Goal: Information Seeking & Learning: Learn about a topic

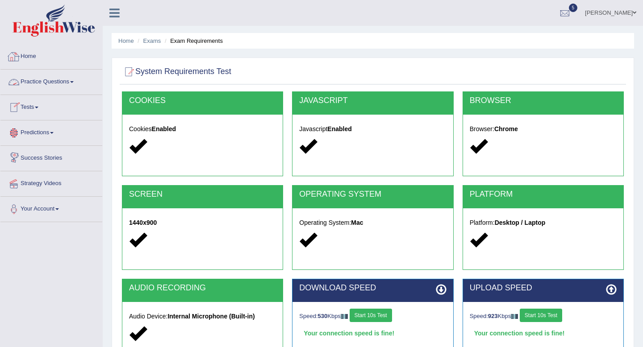
click at [53, 65] on link "Home" at bounding box center [51, 55] width 102 height 22
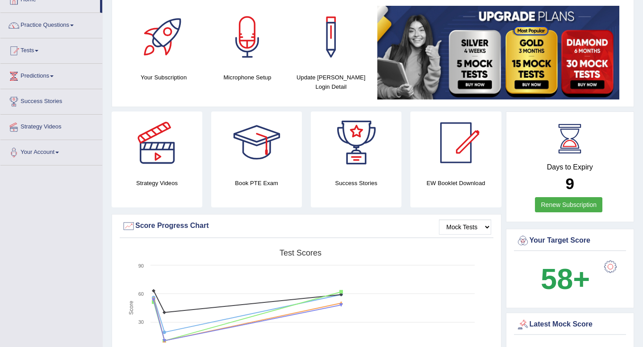
scroll to position [44, 0]
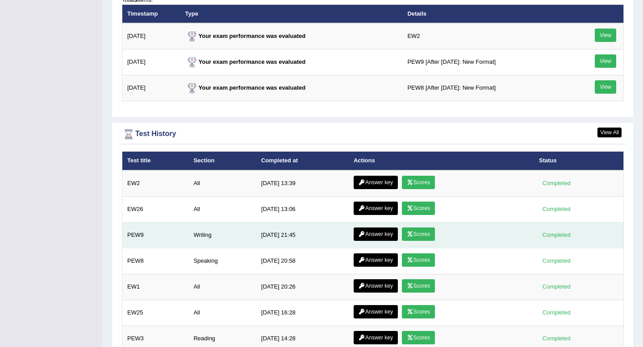
scroll to position [1173, 0]
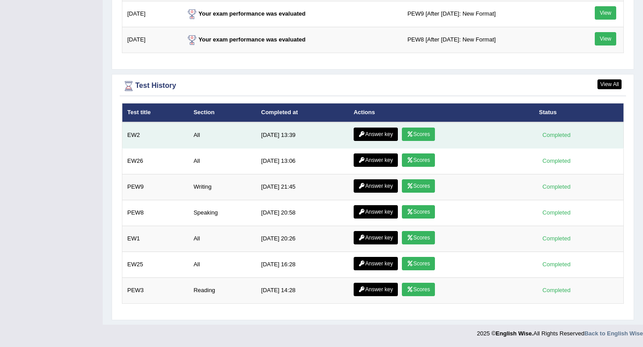
click at [408, 135] on icon at bounding box center [410, 134] width 7 height 5
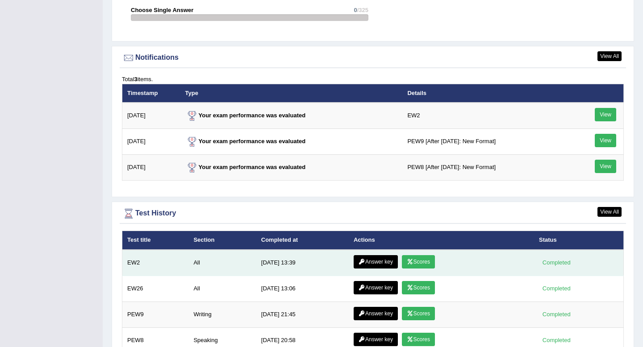
click at [381, 256] on link "Answer key" at bounding box center [376, 261] width 44 height 13
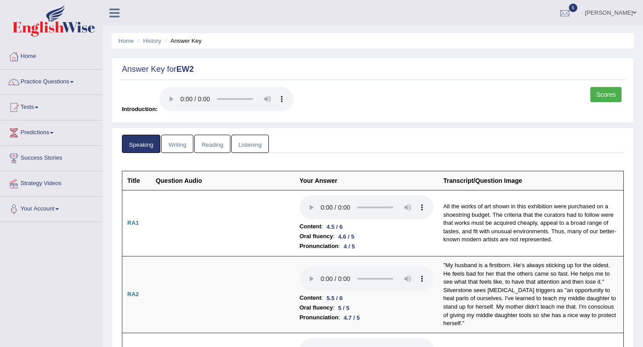
click at [178, 143] on link "Writing" at bounding box center [177, 144] width 32 height 18
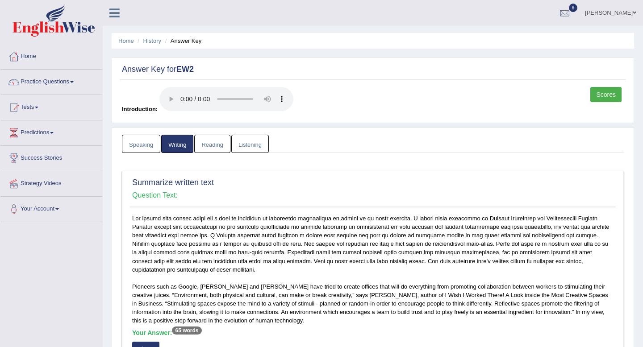
click at [217, 146] on link "Reading" at bounding box center [212, 144] width 36 height 18
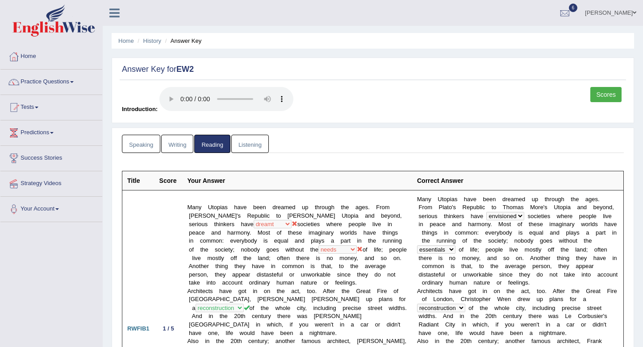
click at [251, 148] on link "Listening" at bounding box center [250, 144] width 38 height 18
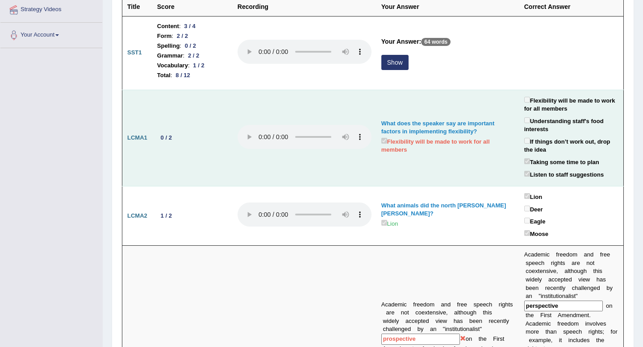
scroll to position [133, 0]
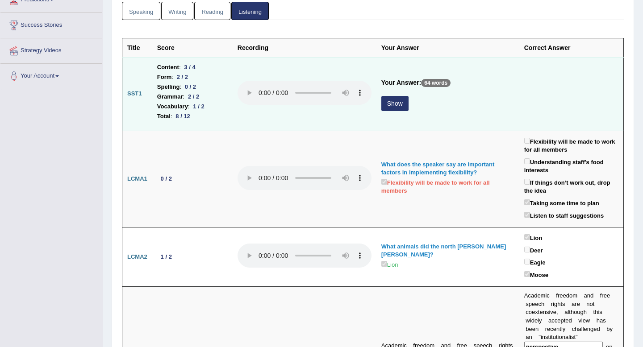
click at [391, 102] on button "Show" at bounding box center [394, 103] width 27 height 15
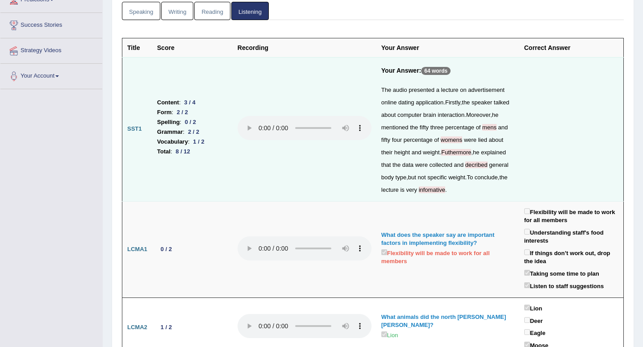
click at [465, 168] on span "decribed" at bounding box center [476, 165] width 22 height 7
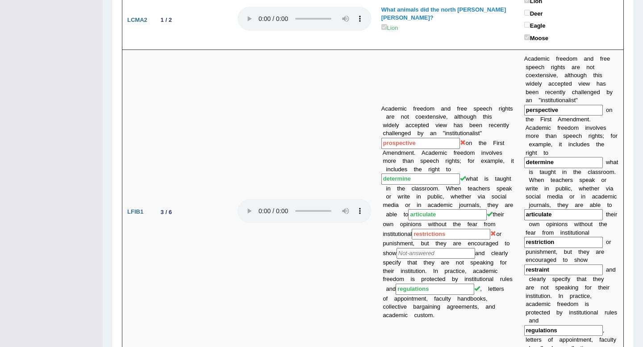
scroll to position [442, 0]
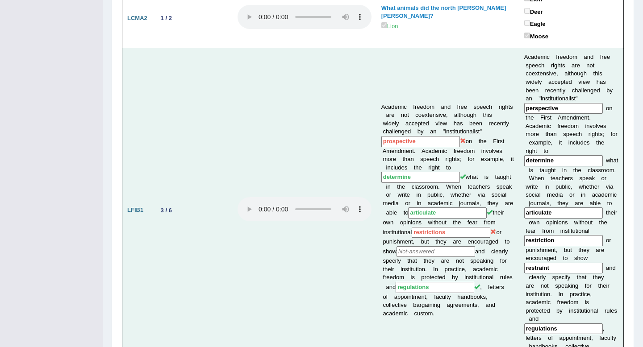
click at [426, 227] on input "restrictions" at bounding box center [451, 232] width 79 height 11
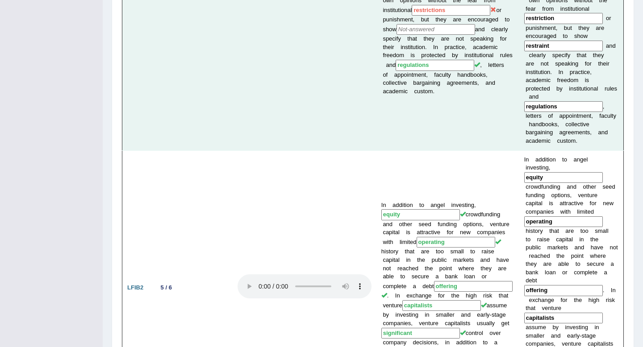
scroll to position [667, 0]
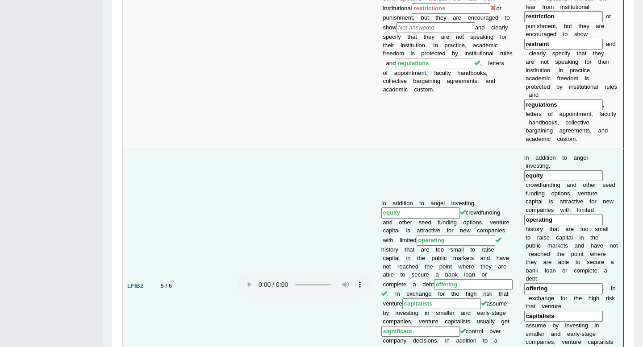
drag, startPoint x: 396, startPoint y: 292, endPoint x: 381, endPoint y: 292, distance: 15.2
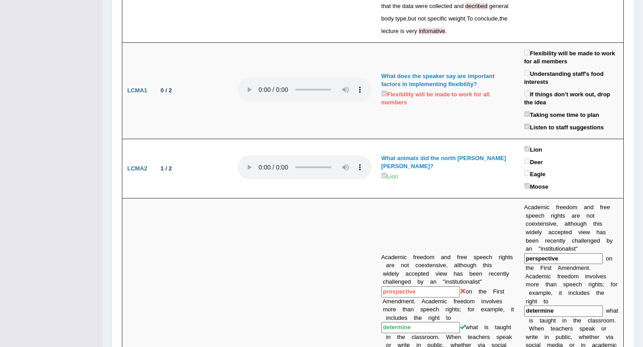
scroll to position [0, 0]
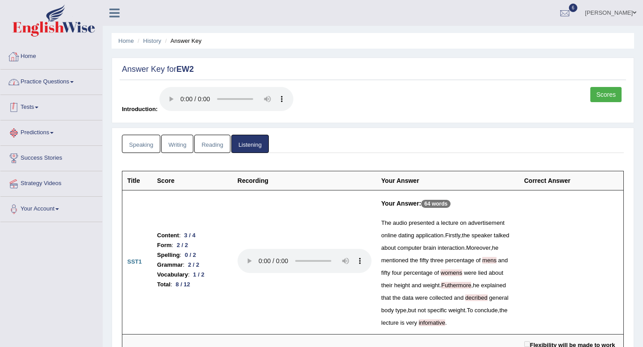
click at [39, 60] on link "Home" at bounding box center [51, 55] width 102 height 22
